Goal: Task Accomplishment & Management: Manage account settings

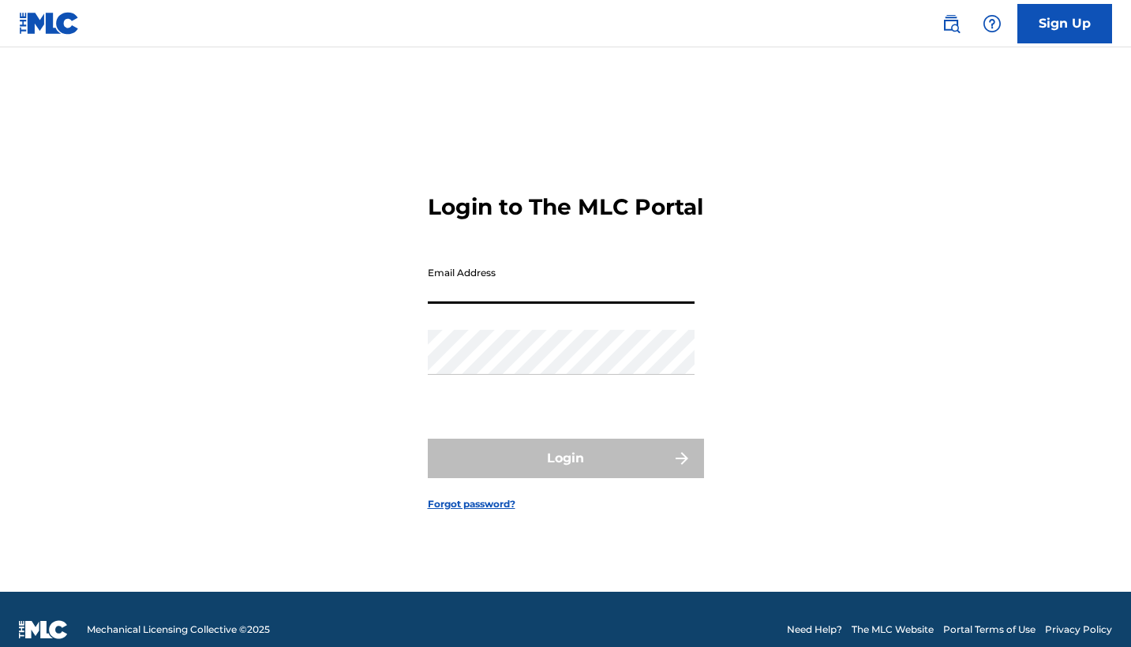
type input "[EMAIL_ADDRESS][DOMAIN_NAME]"
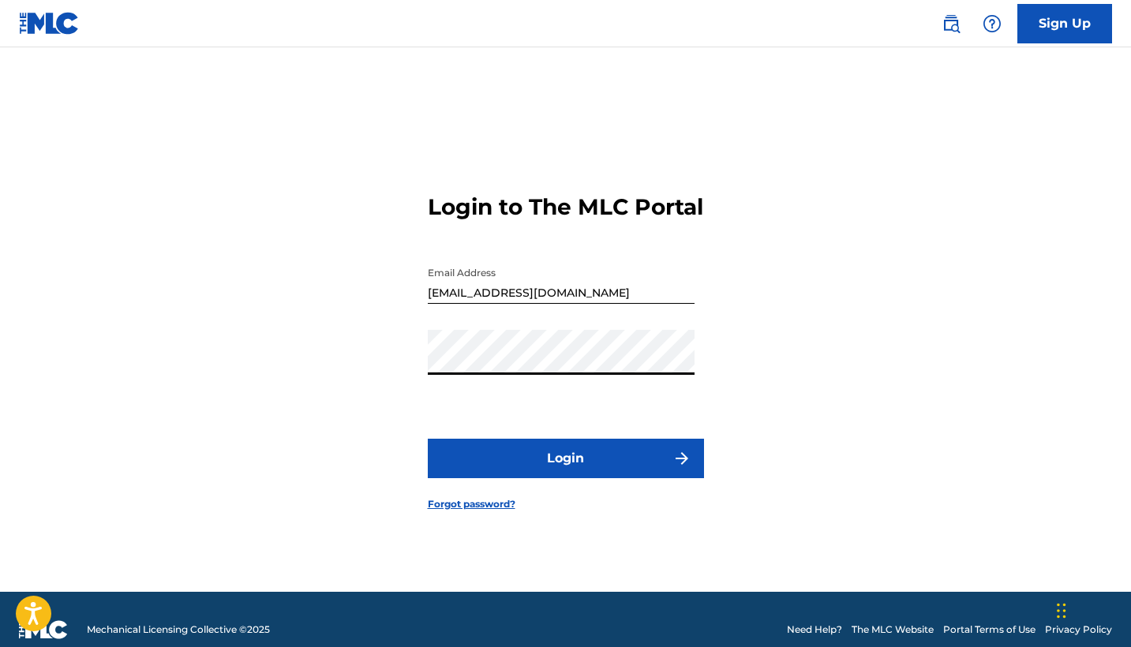
click at [547, 462] on button "Login" at bounding box center [566, 458] width 276 height 39
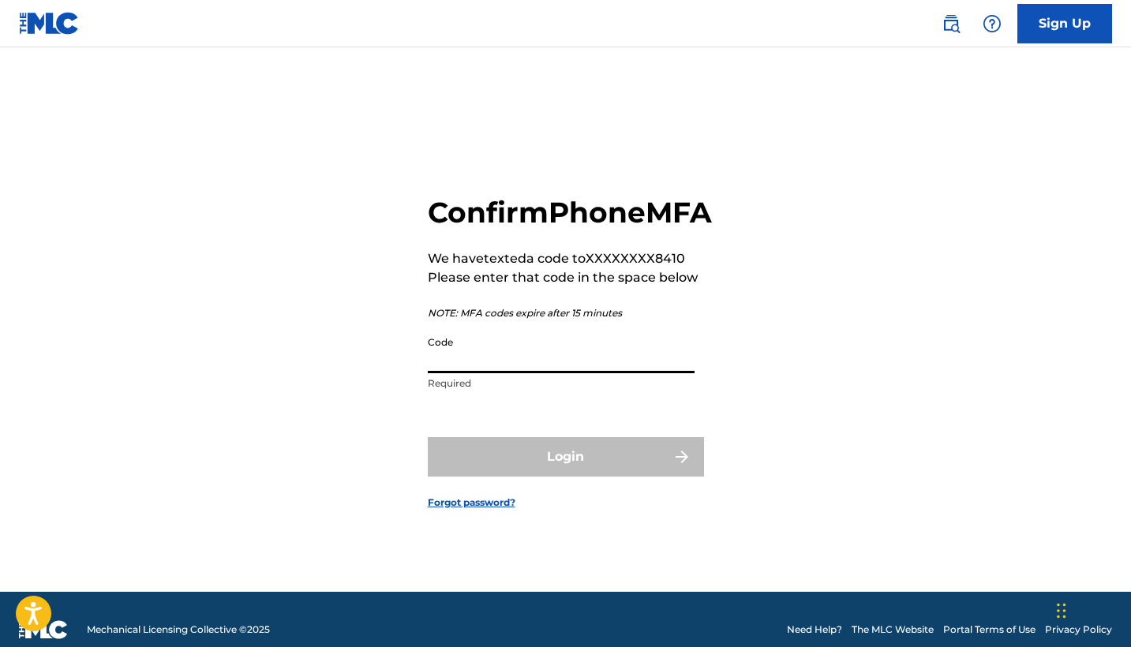
click at [487, 373] on input "Code" at bounding box center [561, 350] width 267 height 45
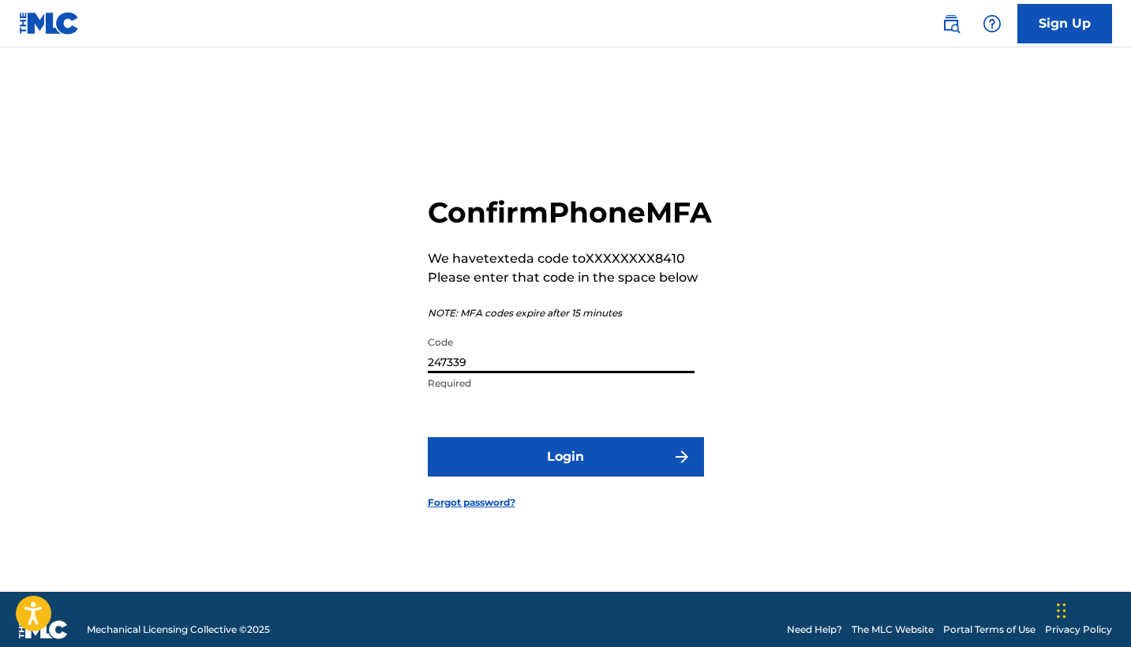
type input "247339"
click at [539, 466] on button "Login" at bounding box center [566, 456] width 276 height 39
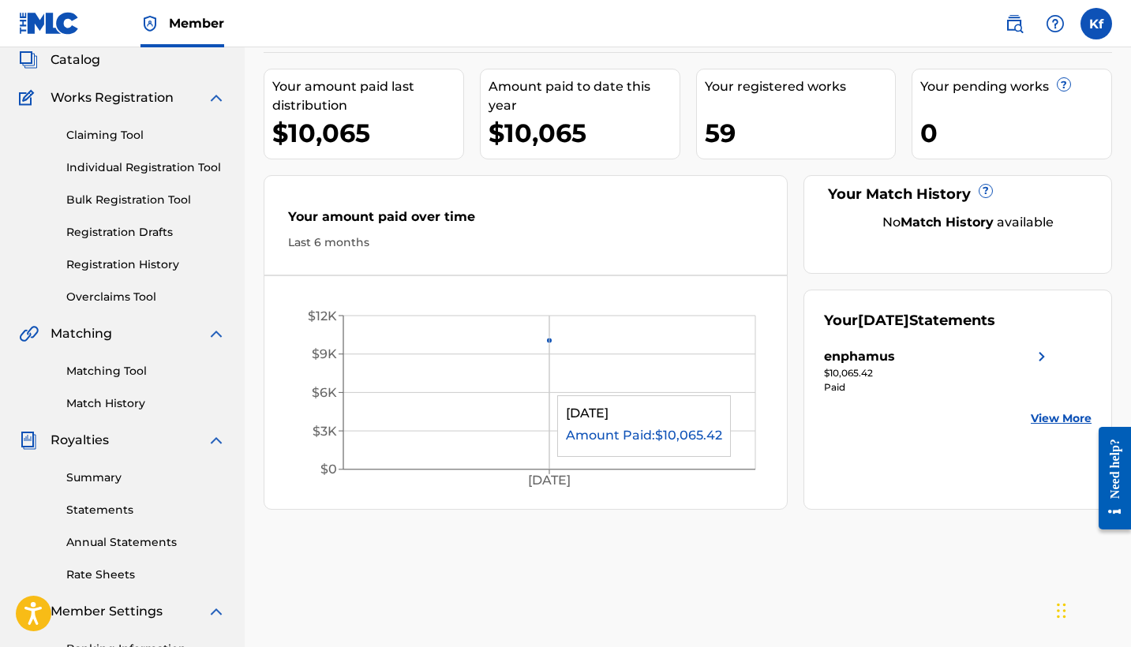
scroll to position [42, 0]
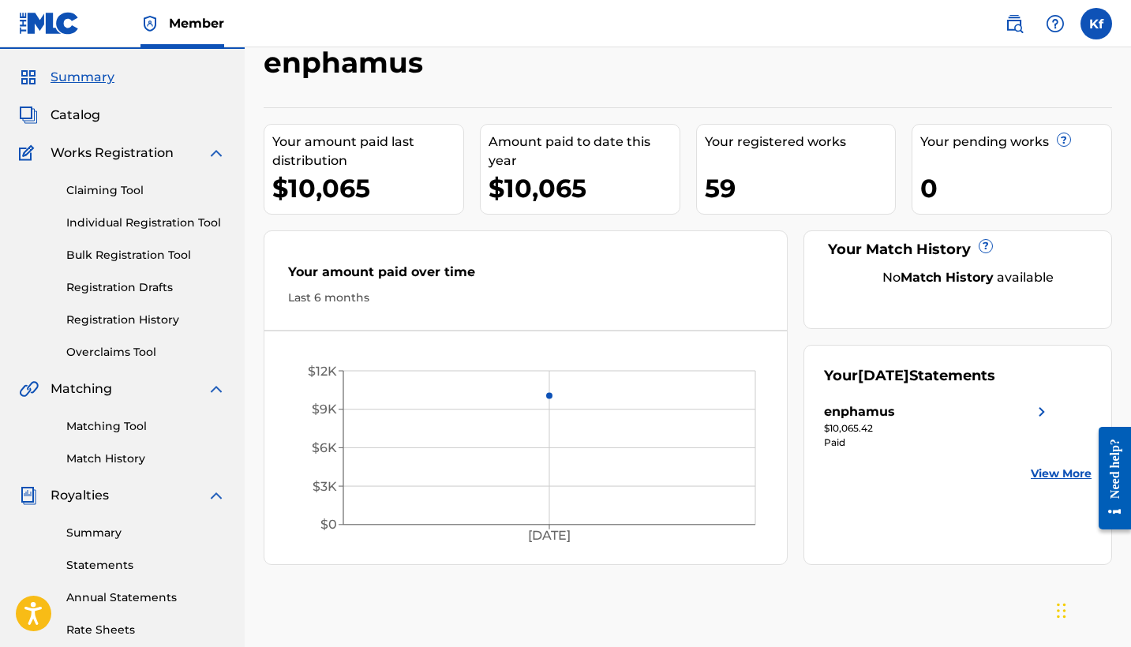
click at [944, 148] on div "Your pending works ?" at bounding box center [1015, 142] width 191 height 19
click at [759, 170] on div "Your registered works 59" at bounding box center [796, 169] width 200 height 91
click at [611, 156] on div "Amount paid to date this year" at bounding box center [583, 152] width 191 height 38
